Goal: Task Accomplishment & Management: Complete application form

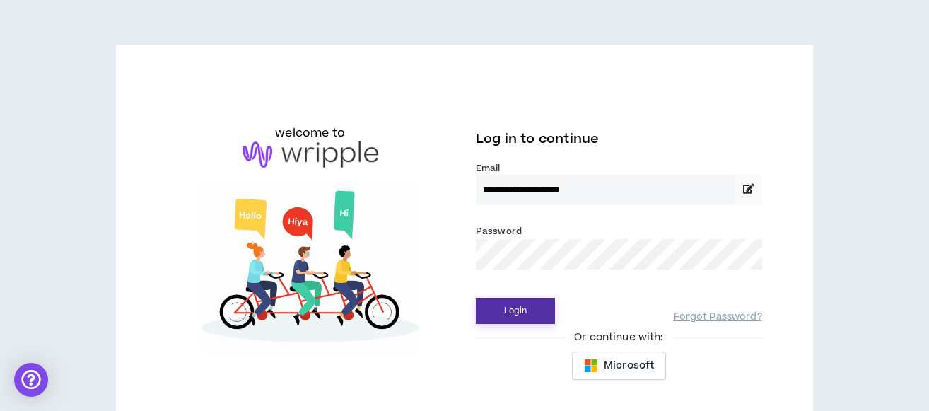
click at [529, 310] on button "Login" at bounding box center [515, 311] width 79 height 26
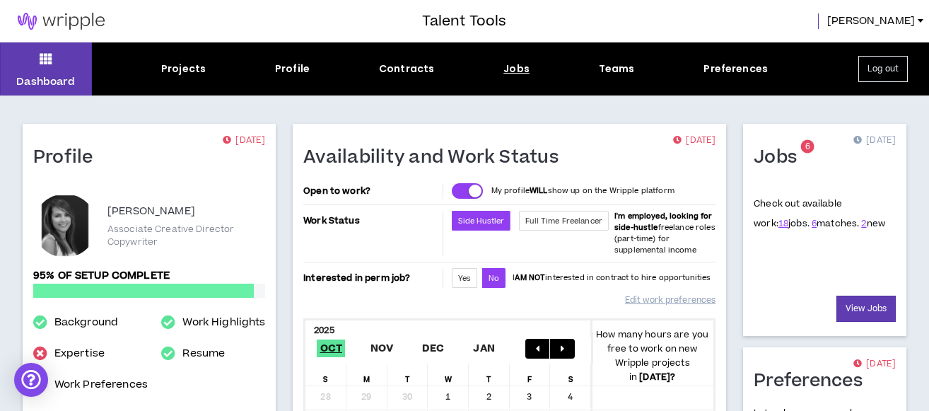
click at [511, 68] on div "Jobs" at bounding box center [517, 69] width 26 height 15
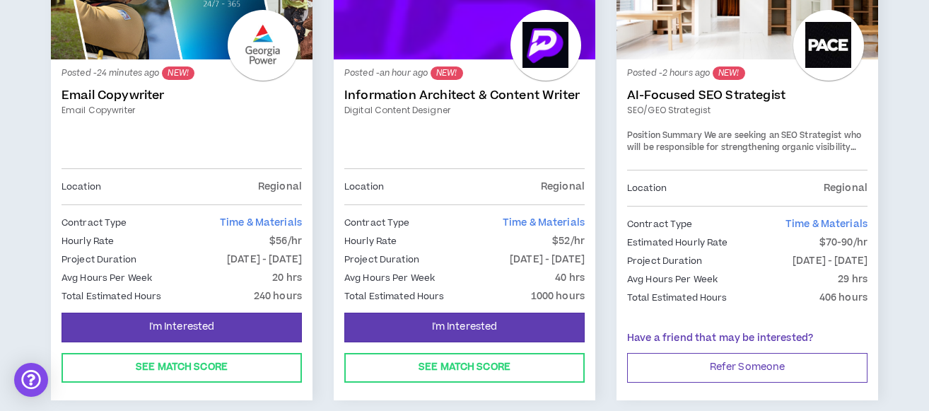
scroll to position [378, 0]
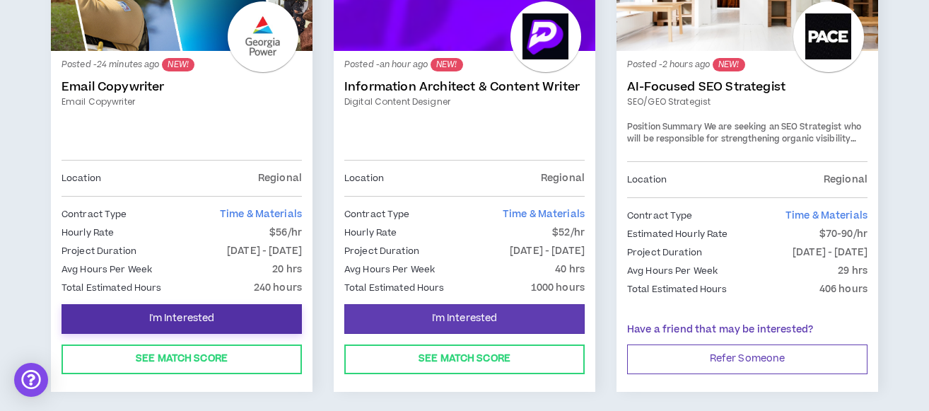
click at [179, 313] on span "I'm Interested" at bounding box center [182, 318] width 66 height 13
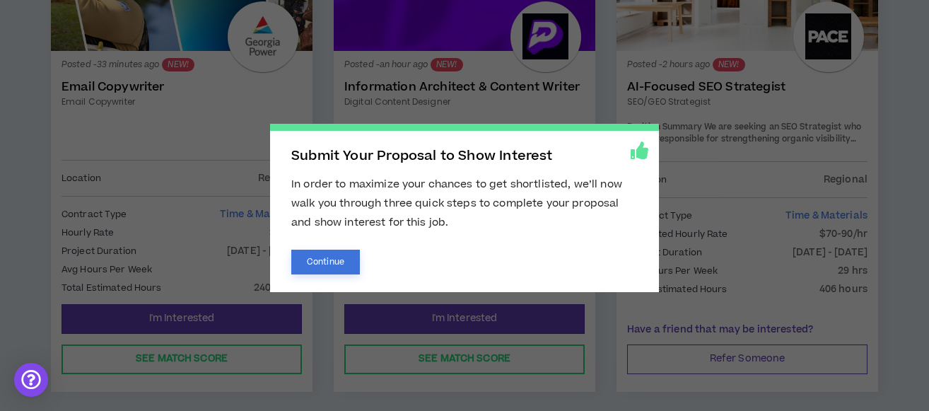
click at [326, 258] on button "Continue" at bounding box center [325, 262] width 69 height 25
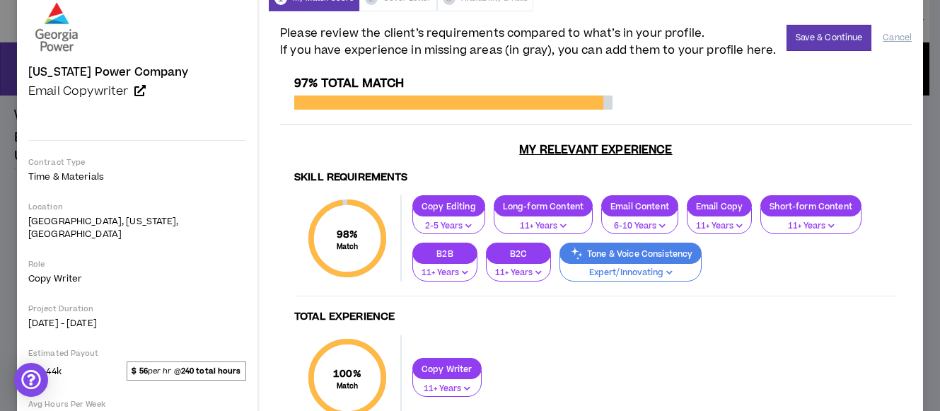
scroll to position [80, 0]
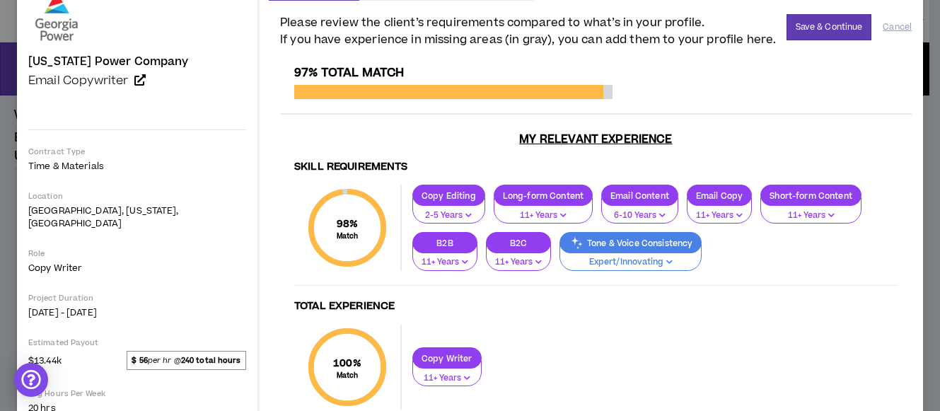
click at [605, 259] on p "Expert/Innovating" at bounding box center [631, 262] width 124 height 13
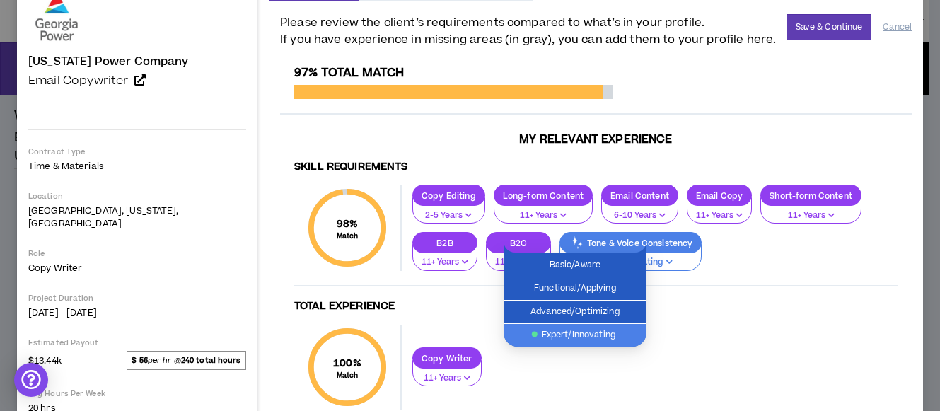
click at [569, 339] on span "Expert/Innovating" at bounding box center [575, 335] width 126 height 16
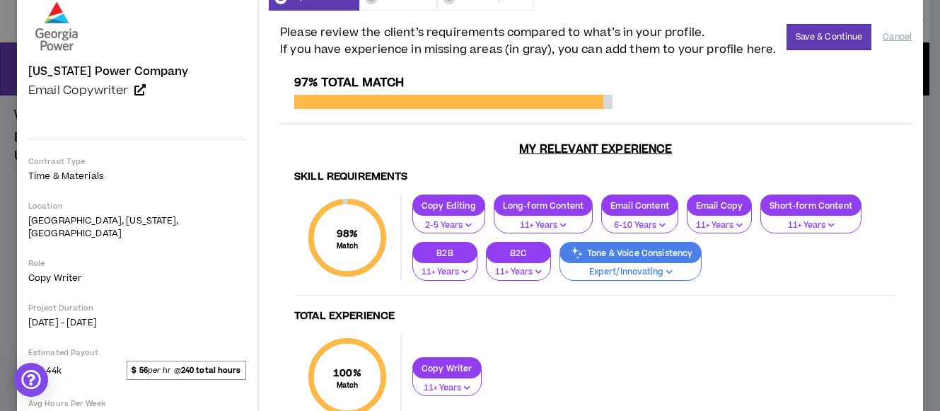
scroll to position [0, 0]
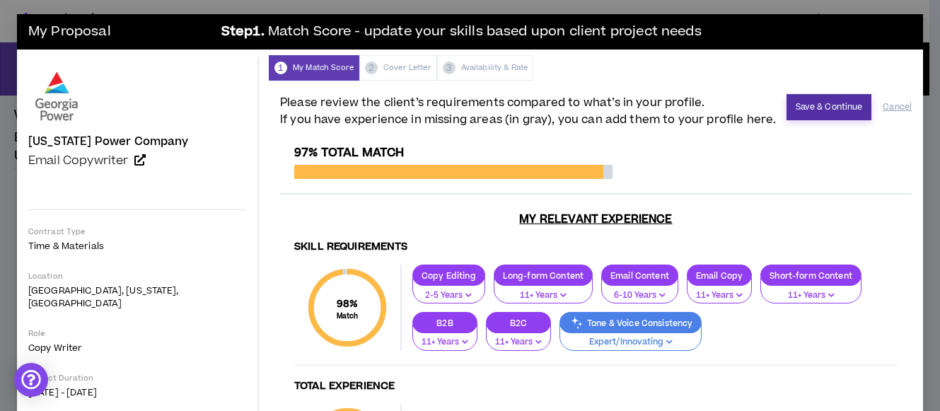
click at [811, 103] on button "Save & Continue" at bounding box center [829, 107] width 86 height 26
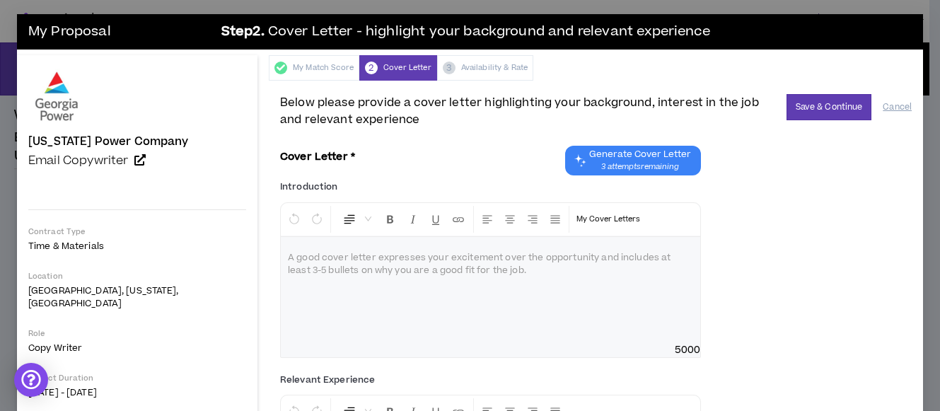
click at [314, 279] on div at bounding box center [490, 290] width 419 height 106
drag, startPoint x: 506, startPoint y: 269, endPoint x: 539, endPoint y: 270, distance: 32.5
click span "**********"
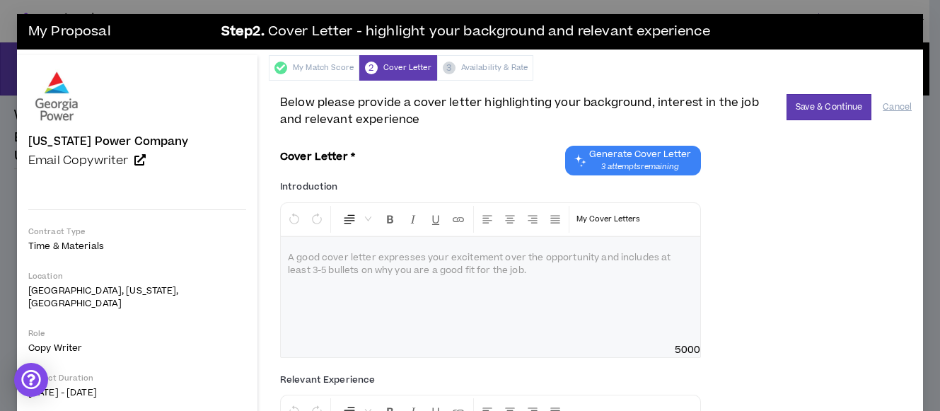
paste div "To enrich screen reader interactions, please activate Accessibility in Grammarl…"
click span "**********"
drag, startPoint x: 602, startPoint y: 300, endPoint x: 648, endPoint y: 300, distance: 46.7
click p "**********"
drag, startPoint x: 520, startPoint y: 299, endPoint x: 561, endPoint y: 299, distance: 41.7
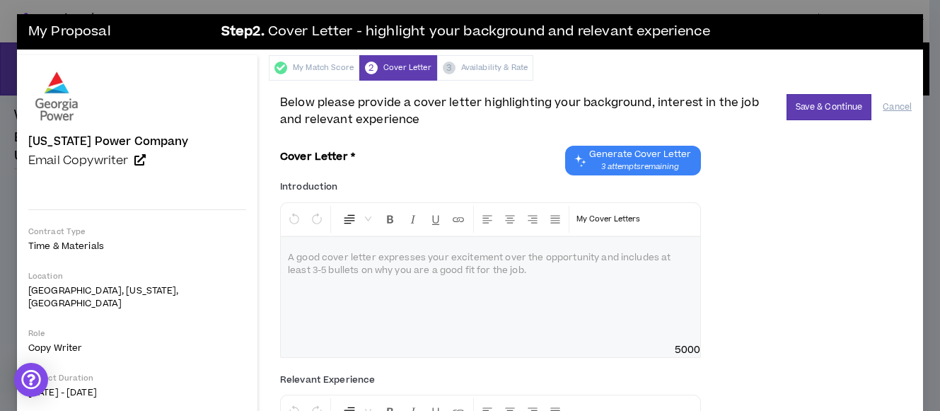
click span "**********"
drag, startPoint x: 641, startPoint y: 298, endPoint x: 269, endPoint y: 316, distance: 372.4
click span "**********"
click at [818, 107] on button "Save & Continue" at bounding box center [829, 107] width 86 height 26
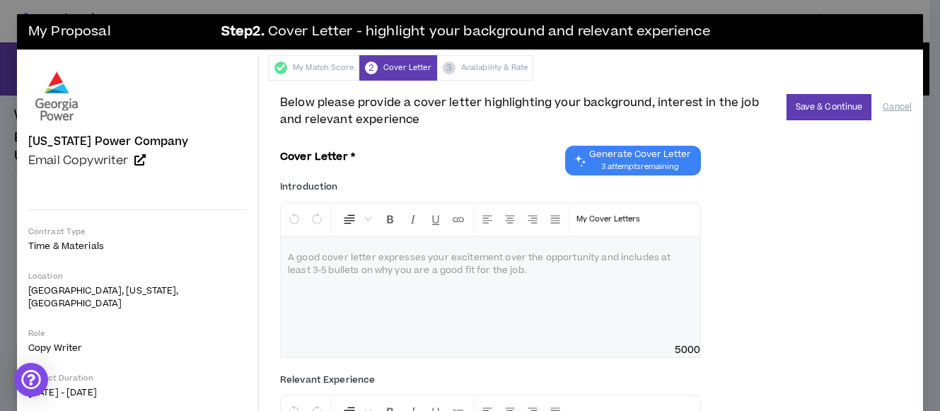
drag, startPoint x: 506, startPoint y: 248, endPoint x: 477, endPoint y: 248, distance: 29.0
click div "$ 80 per hour"
type input "56"
click at [786, 120] on button "Save & Continue" at bounding box center [829, 107] width 86 height 26
click icon "close"
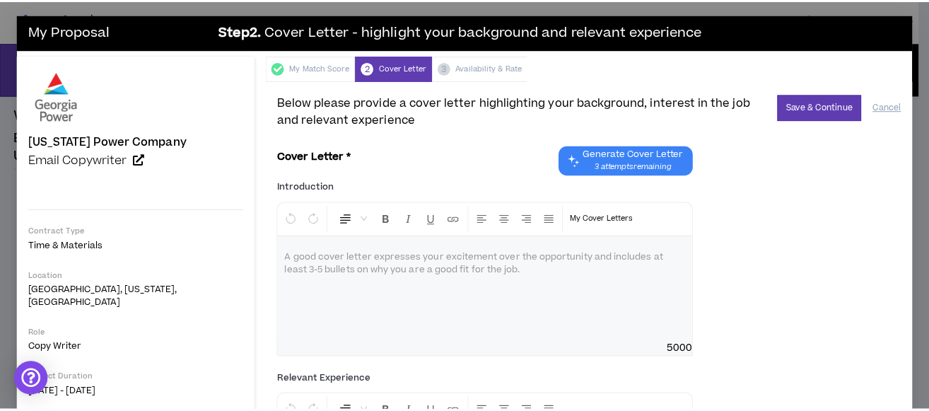
scroll to position [333, 0]
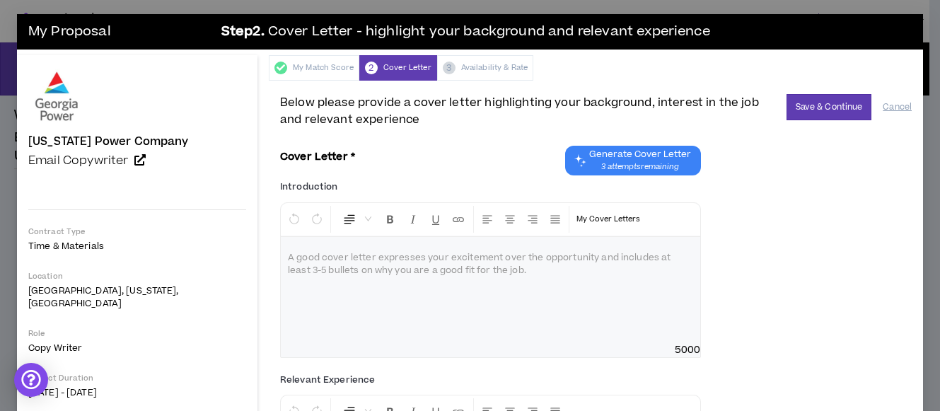
click button "Close"
